Goal: Task Accomplishment & Management: Complete application form

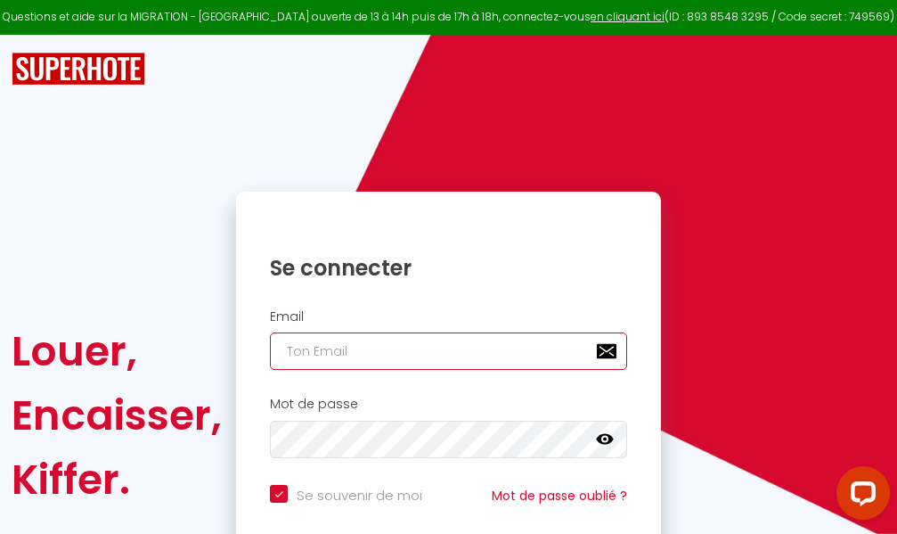
click at [461, 351] on input "email" at bounding box center [448, 350] width 357 height 37
type input "m"
checkbox input "true"
type input "ma"
checkbox input "true"
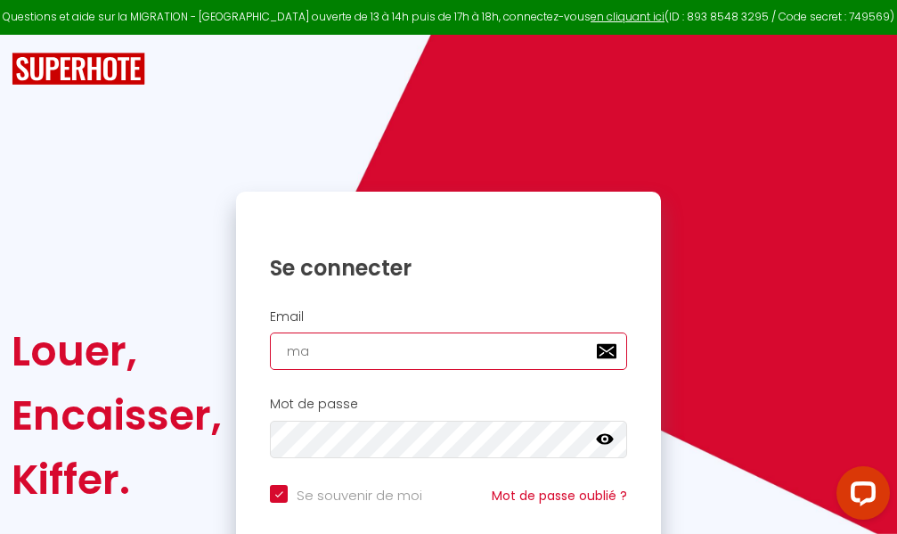
type input "mar"
checkbox input "true"
type input "marc"
checkbox input "true"
type input "marcd"
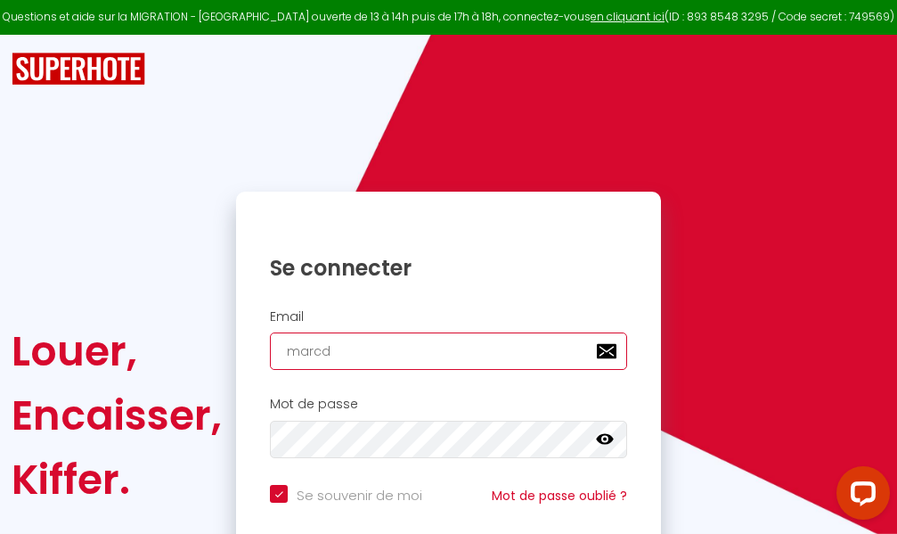
checkbox input "true"
type input "marcdp"
checkbox input "true"
type input "marcdpo"
checkbox input "true"
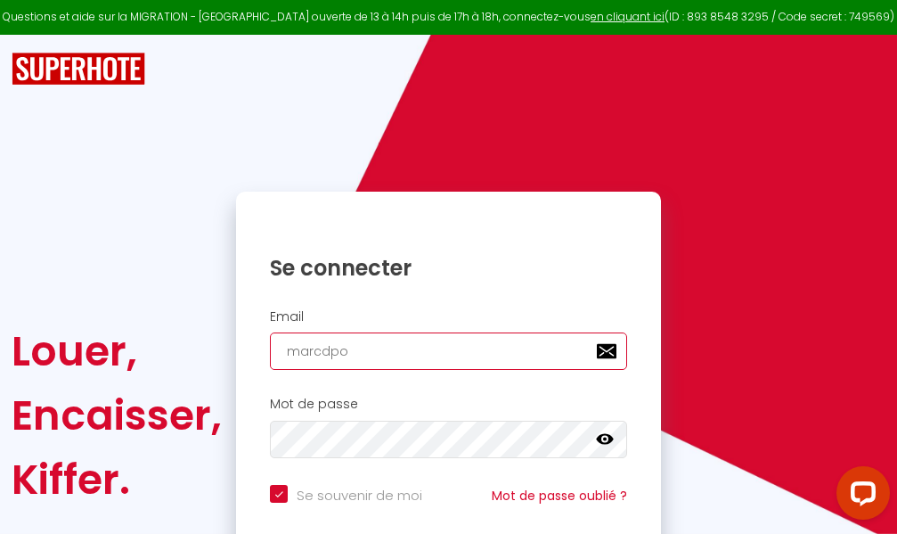
type input "marcdpoz"
checkbox input "true"
type input "marcdpoz."
checkbox input "true"
type input "marcdpoz.l"
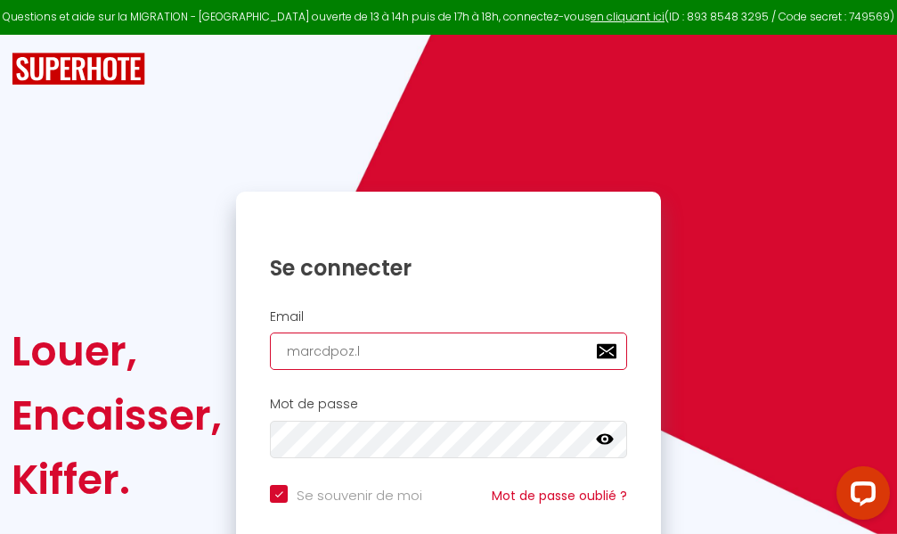
checkbox input "true"
type input "marcdpoz.lo"
checkbox input "true"
type input "marcdpoz.loc"
checkbox input "true"
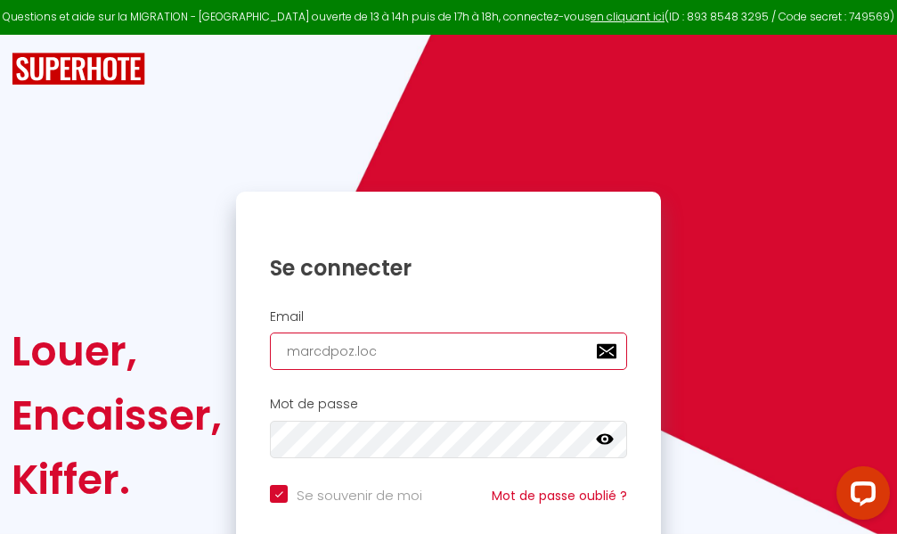
type input "marcdpoz.loca"
checkbox input "true"
type input "marcdpoz.locat"
checkbox input "true"
type input "marcdpoz.locati"
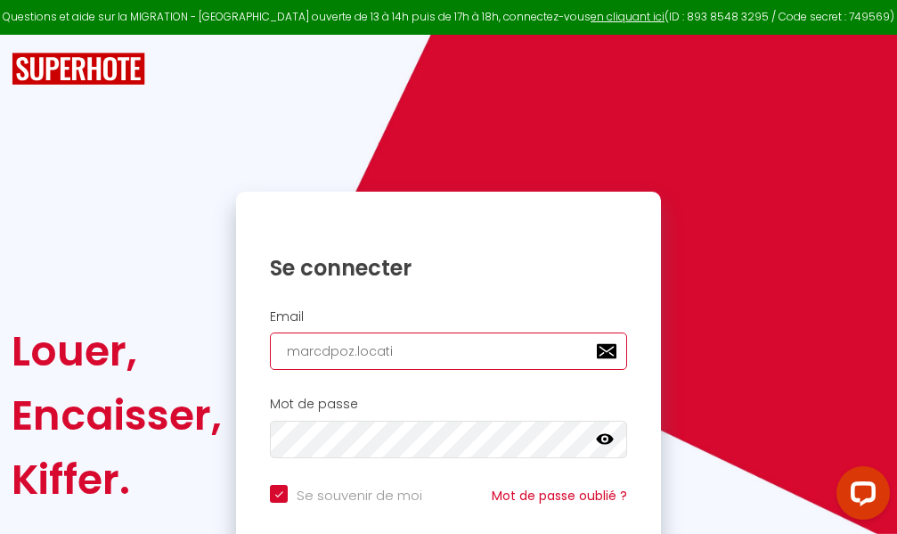
checkbox input "true"
type input "marcdpoz.locatio"
checkbox input "true"
type input "marcdpoz.location"
checkbox input "true"
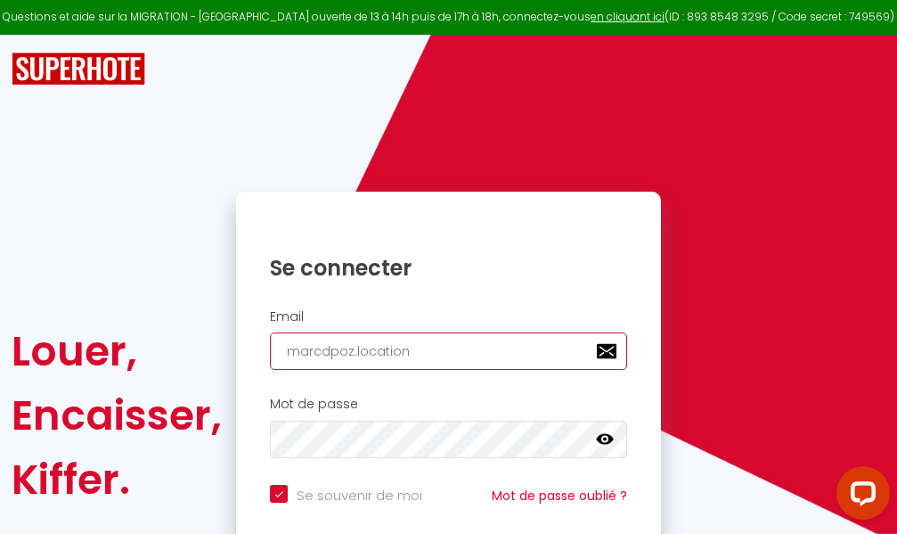
type input "marcdpoz.location@"
checkbox input "true"
type input "marcdpoz.location@g"
checkbox input "true"
type input "marcdpoz.location@gm"
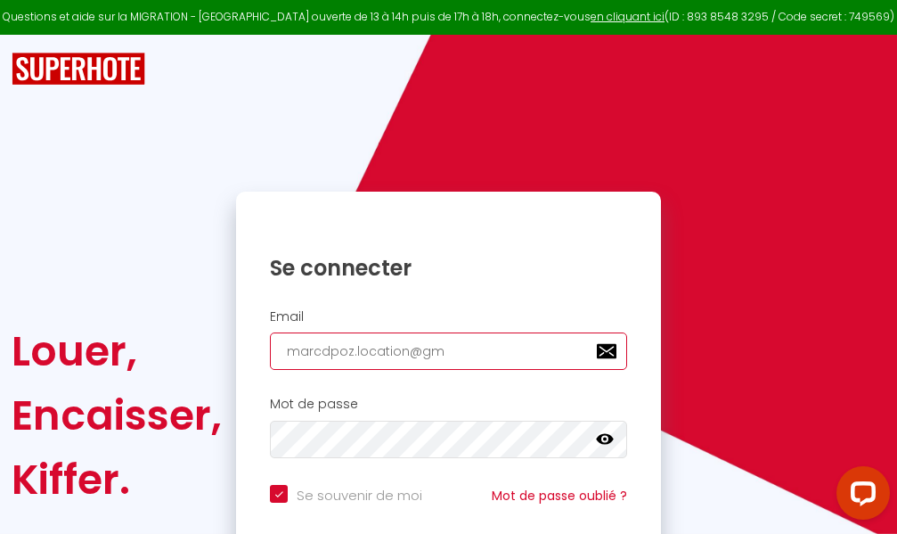
checkbox input "true"
type input "marcdpoz.location@gma"
checkbox input "true"
type input "marcdpoz.location@gmai"
checkbox input "true"
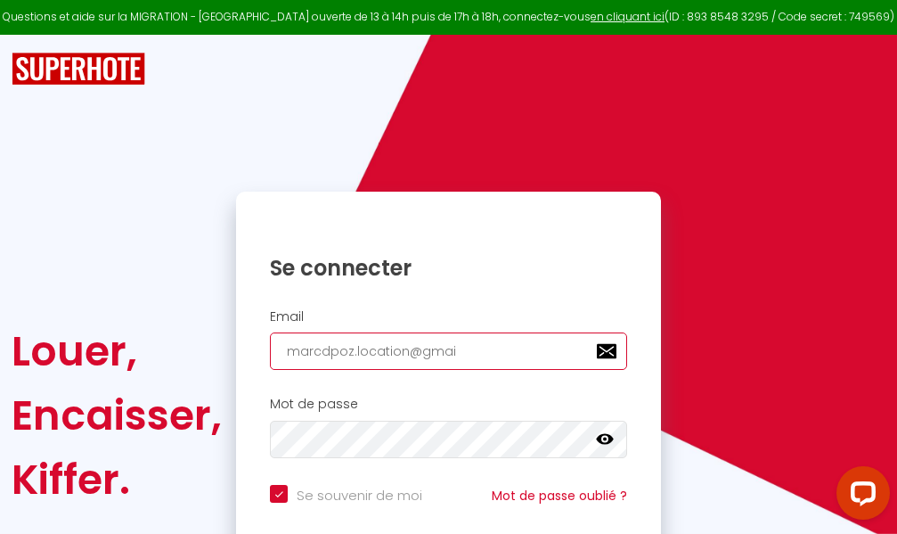
type input "[EMAIL_ADDRESS]"
checkbox input "true"
type input "[EMAIL_ADDRESS]."
checkbox input "true"
type input "marcdpoz.location@gmail.c"
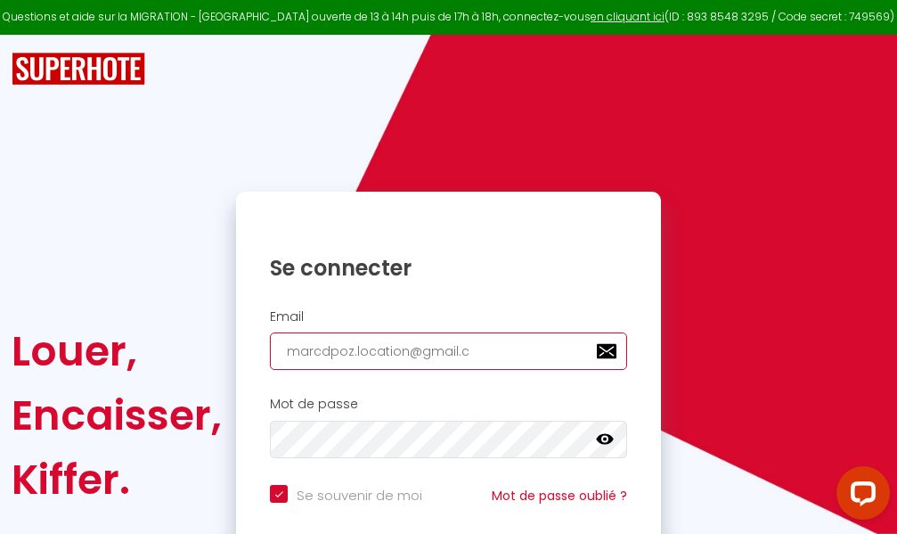
checkbox input "true"
type input "[EMAIL_ADDRESS][DOMAIN_NAME]"
checkbox input "true"
type input "[EMAIL_ADDRESS][DOMAIN_NAME]"
checkbox input "true"
